Goal: Navigation & Orientation: Understand site structure

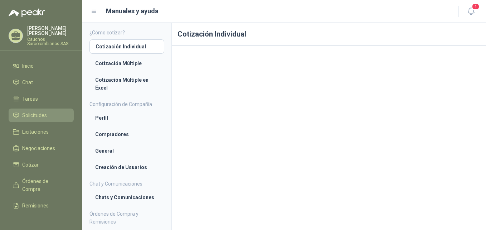
click at [49, 111] on li "Solicitudes" at bounding box center [41, 115] width 57 height 8
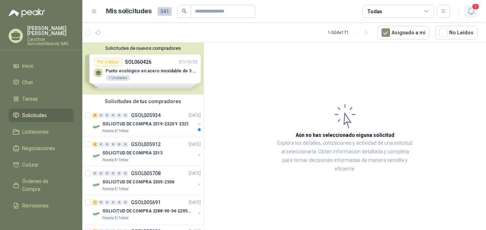
click at [471, 13] on icon "button" at bounding box center [470, 11] width 9 height 9
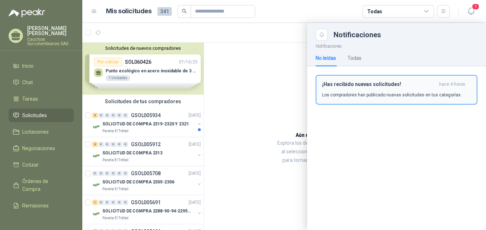
click at [396, 93] on p "Los compradores han publicado nuevas solicitudes en tus categorías." at bounding box center [391, 95] width 139 height 6
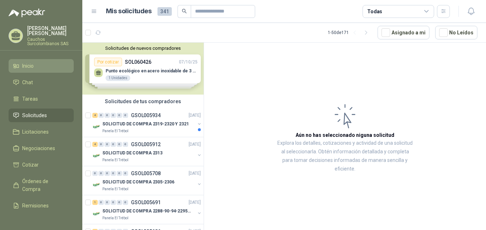
click at [40, 62] on li "Inicio" at bounding box center [41, 66] width 57 height 8
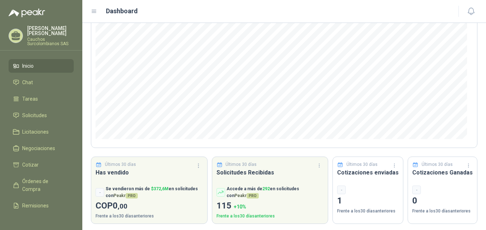
scroll to position [93, 0]
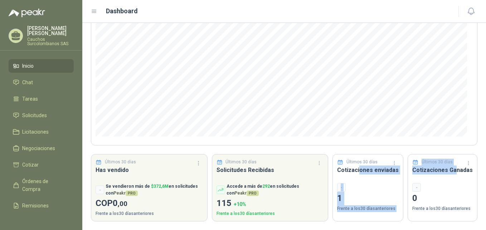
drag, startPoint x: 359, startPoint y: 171, endPoint x: 450, endPoint y: 170, distance: 90.9
click at [450, 170] on div "Últimos 30 [PERSON_NAME] Nuevas solicitudes en mis categorías Número de solicit…" at bounding box center [284, 85] width 386 height 271
click at [450, 170] on h3 "Cotizaciones Ganadas" at bounding box center [442, 169] width 60 height 9
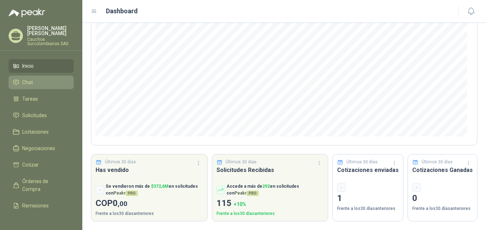
click at [39, 78] on li "Chat" at bounding box center [41, 82] width 57 height 8
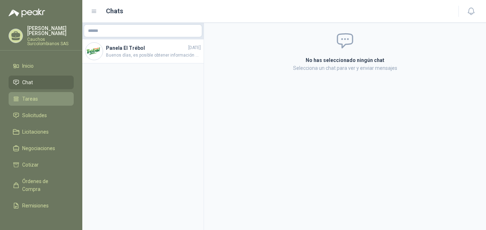
click at [45, 95] on li "Tareas" at bounding box center [41, 99] width 57 height 8
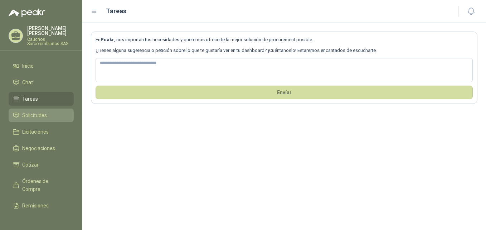
click at [43, 111] on span "Solicitudes" at bounding box center [34, 115] width 25 height 8
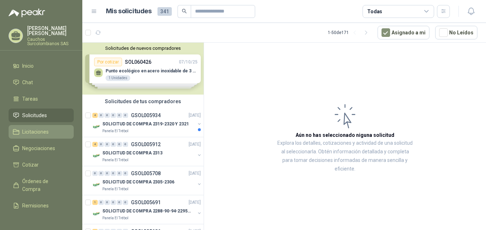
click at [46, 128] on span "Licitaciones" at bounding box center [35, 132] width 26 height 8
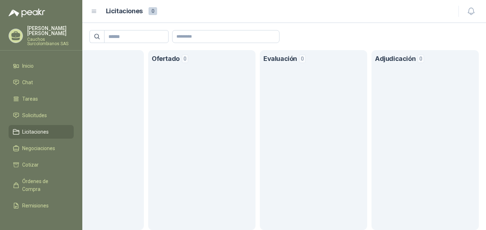
scroll to position [0, 36]
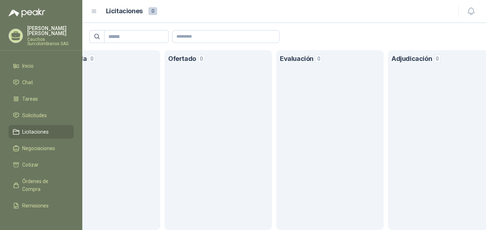
drag, startPoint x: 257, startPoint y: 223, endPoint x: 226, endPoint y: 221, distance: 31.9
click at [226, 221] on section "Ofertado 0" at bounding box center [218, 140] width 107 height 180
click at [225, 221] on section "Ofertado 0" at bounding box center [218, 140] width 107 height 180
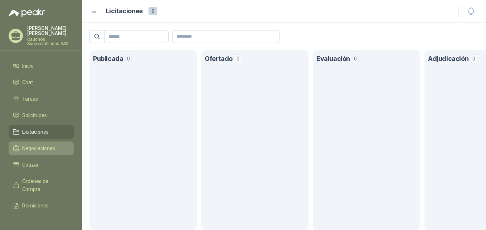
click at [43, 144] on span "Negociaciones" at bounding box center [38, 148] width 33 height 8
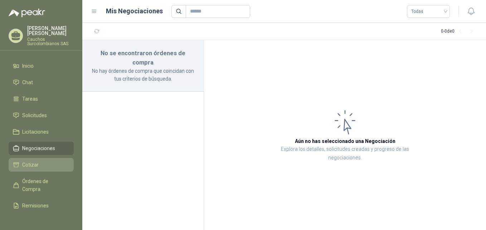
click at [44, 161] on li "Cotizar" at bounding box center [41, 165] width 57 height 8
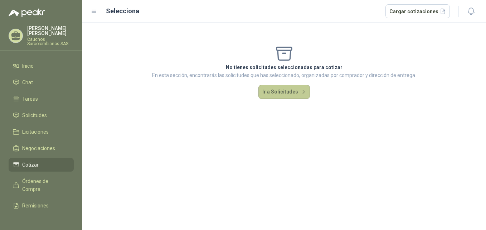
click at [294, 93] on button "Ir a Solicitudes" at bounding box center [283, 92] width 51 height 14
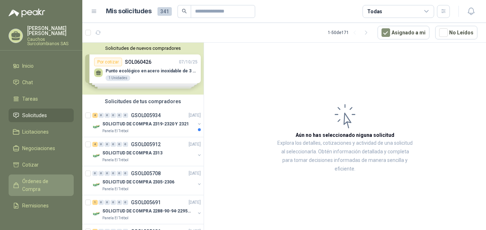
click at [48, 178] on span "Órdenes de Compra" at bounding box center [44, 185] width 45 height 16
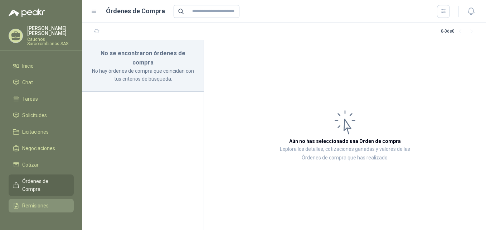
click at [44, 201] on span "Remisiones" at bounding box center [35, 205] width 26 height 8
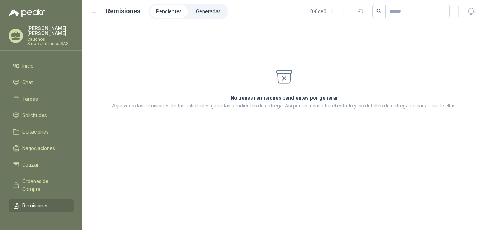
drag, startPoint x: 83, startPoint y: 158, endPoint x: 83, endPoint y: 151, distance: 7.2
click at [83, 151] on div "No tienes remisiones pendientes por generar Aquí verás las remisiones de tus so…" at bounding box center [283, 126] width 403 height 207
click at [35, 108] on link "Solicitudes" at bounding box center [41, 115] width 65 height 14
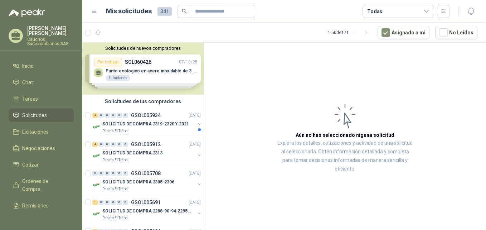
scroll to position [38, 0]
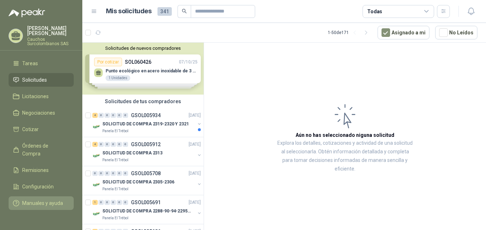
click at [47, 199] on span "Manuales y ayuda" at bounding box center [42, 203] width 41 height 8
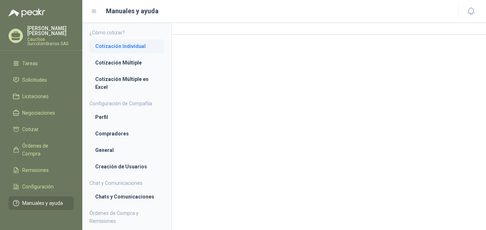
click at [135, 48] on li "Cotización Individual" at bounding box center [126, 46] width 63 height 8
